Goal: Check status: Check status

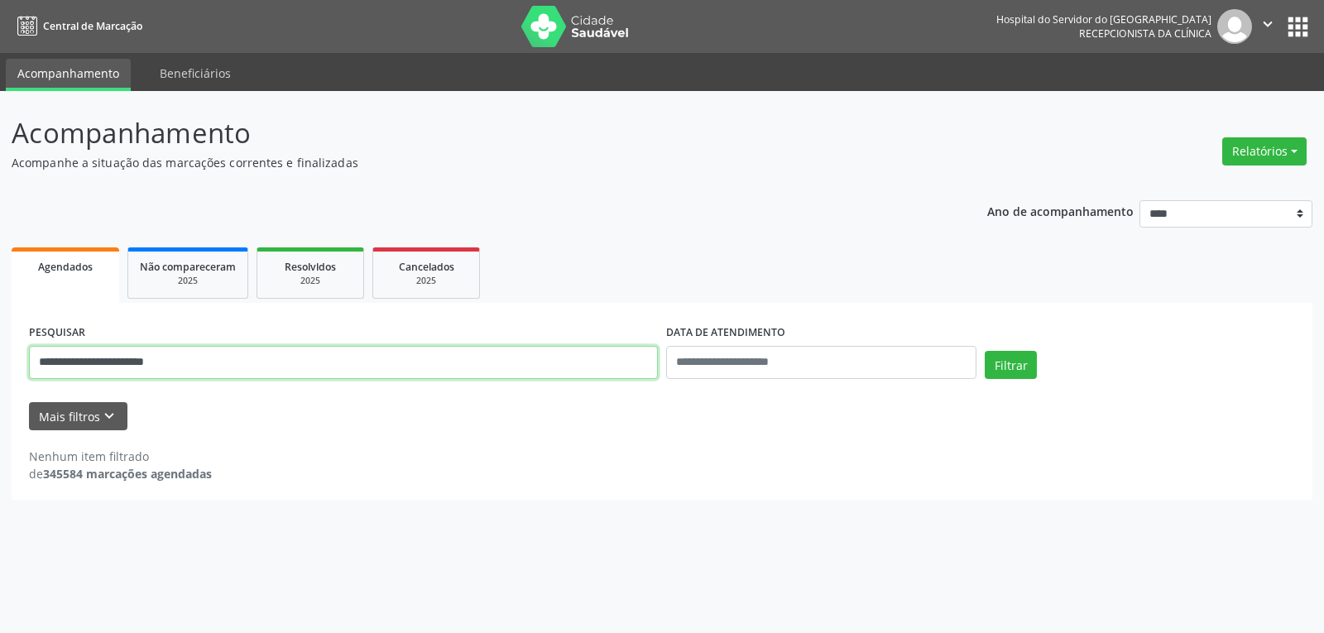
drag, startPoint x: 0, startPoint y: 0, endPoint x: 0, endPoint y: 349, distance: 349.1
click at [0, 349] on div "**********" at bounding box center [662, 362] width 1324 height 542
type input "**********"
click at [985, 351] on button "Filtrar" at bounding box center [1011, 365] width 52 height 28
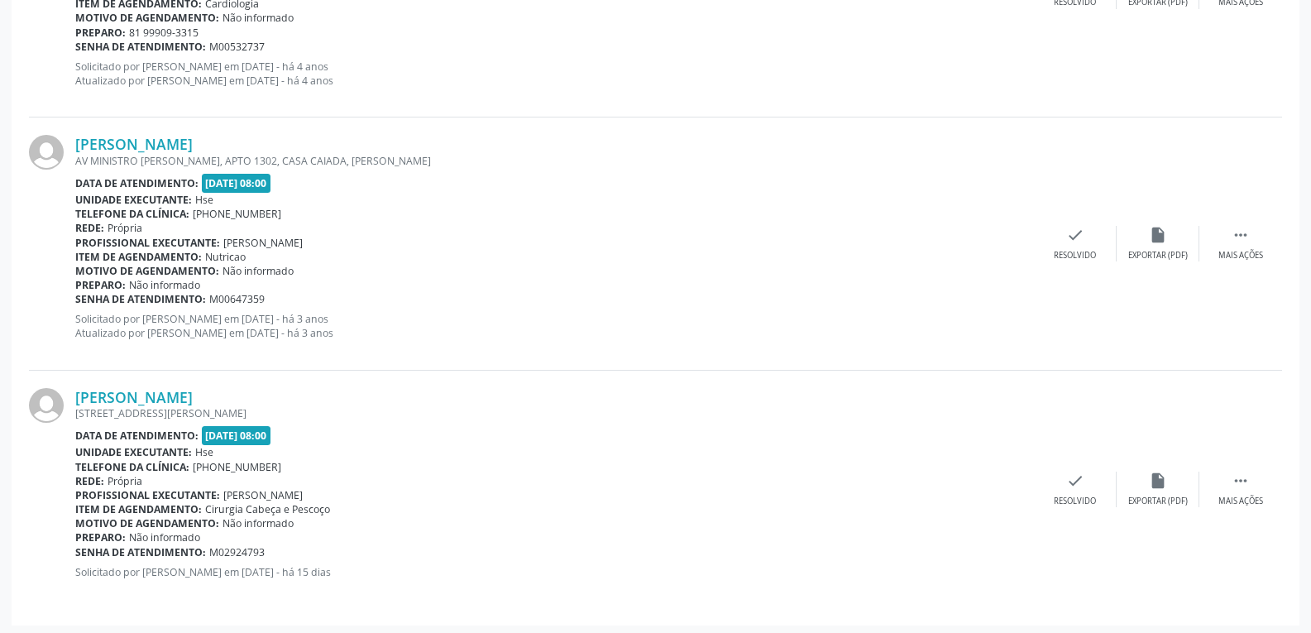
scroll to position [1646, 0]
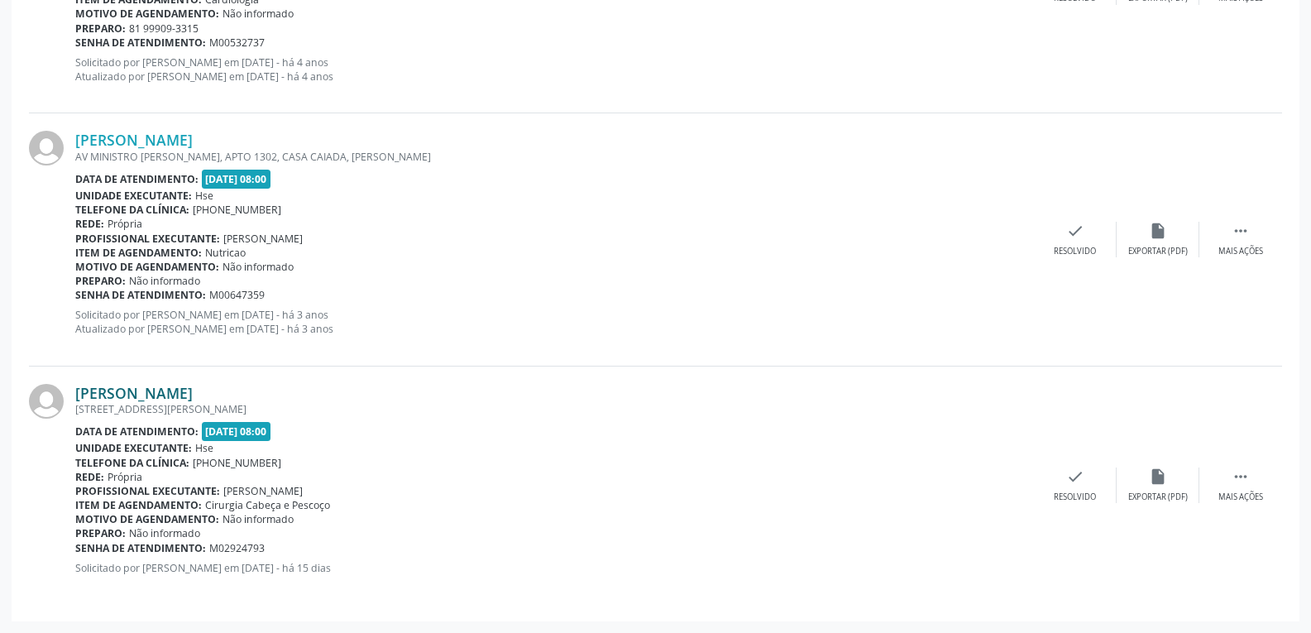
click at [164, 389] on link "[PERSON_NAME]" at bounding box center [133, 393] width 117 height 18
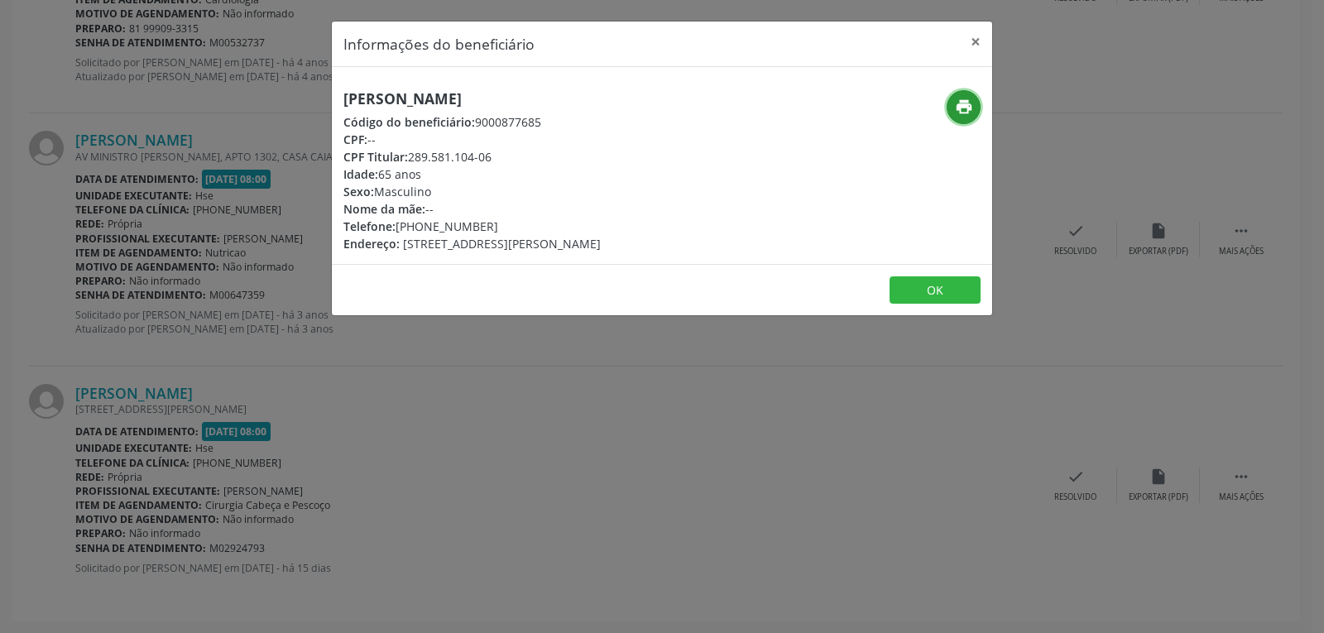
click at [975, 103] on button "print" at bounding box center [963, 107] width 34 height 34
drag, startPoint x: 410, startPoint y: 157, endPoint x: 595, endPoint y: 157, distance: 184.5
click at [595, 157] on div "CPF Titular: 289.581.104-06" at bounding box center [471, 156] width 257 height 17
copy div "289.581.104-06"
drag, startPoint x: 464, startPoint y: 225, endPoint x: 567, endPoint y: 227, distance: 102.6
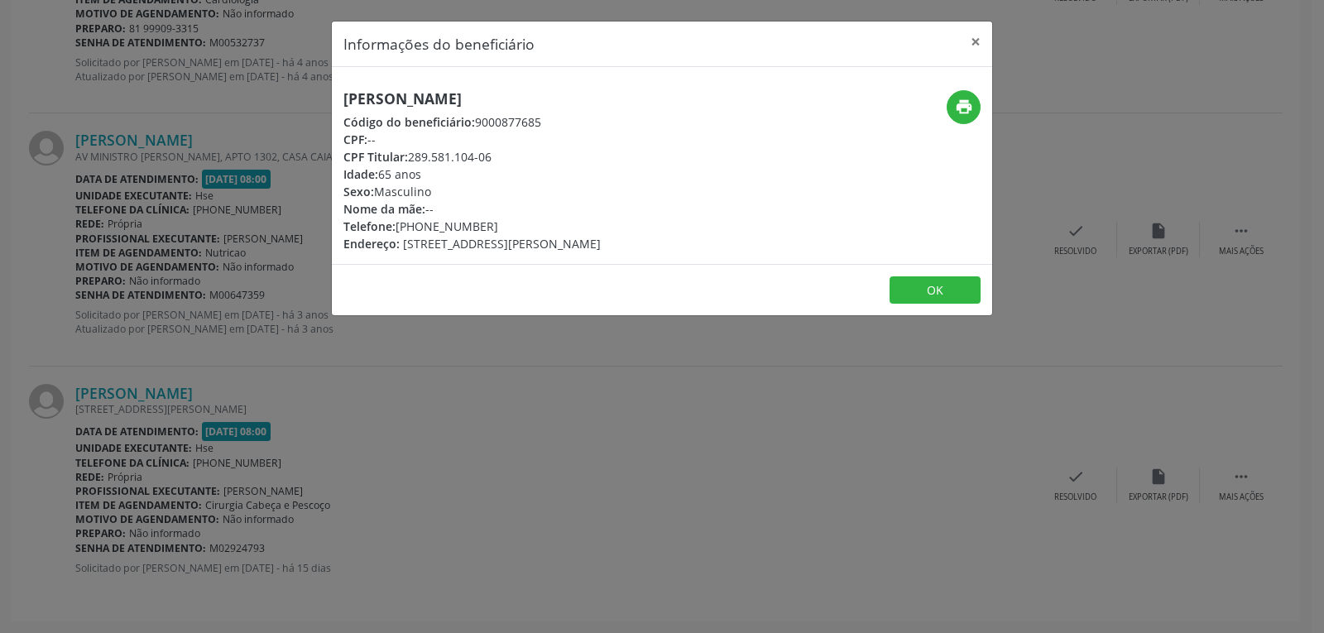
click at [567, 227] on div "Telefone: [PHONE_NUMBER]" at bounding box center [471, 226] width 257 height 17
copy div "97112-3056"
click at [978, 43] on button "×" at bounding box center [975, 42] width 33 height 41
